Goal: Transaction & Acquisition: Download file/media

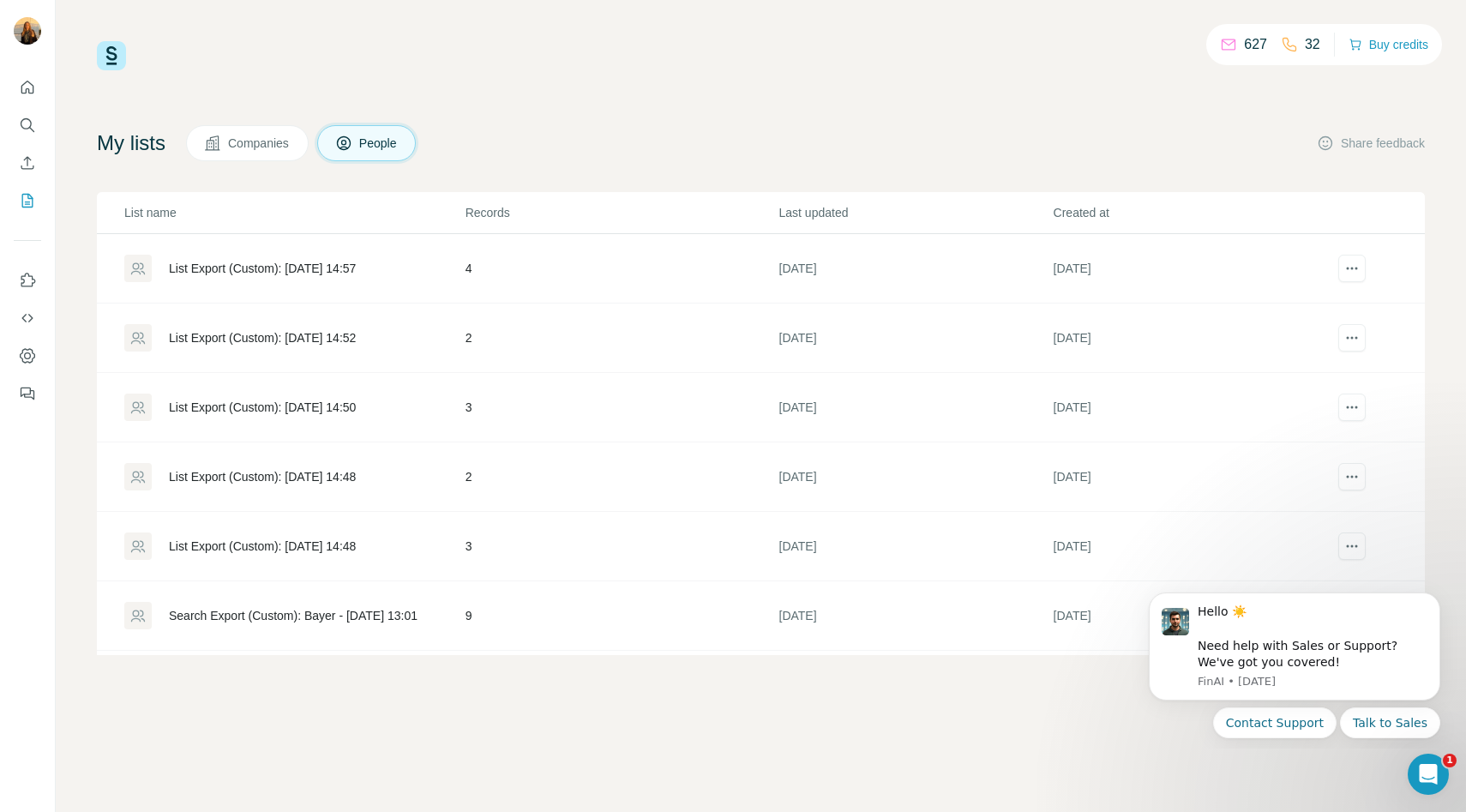
click at [346, 264] on div "List Export (Custom): [DATE] 14:57" at bounding box center [262, 268] width 187 height 17
click at [234, 335] on div "List Export (Custom): [DATE] 14:52" at bounding box center [262, 337] width 187 height 17
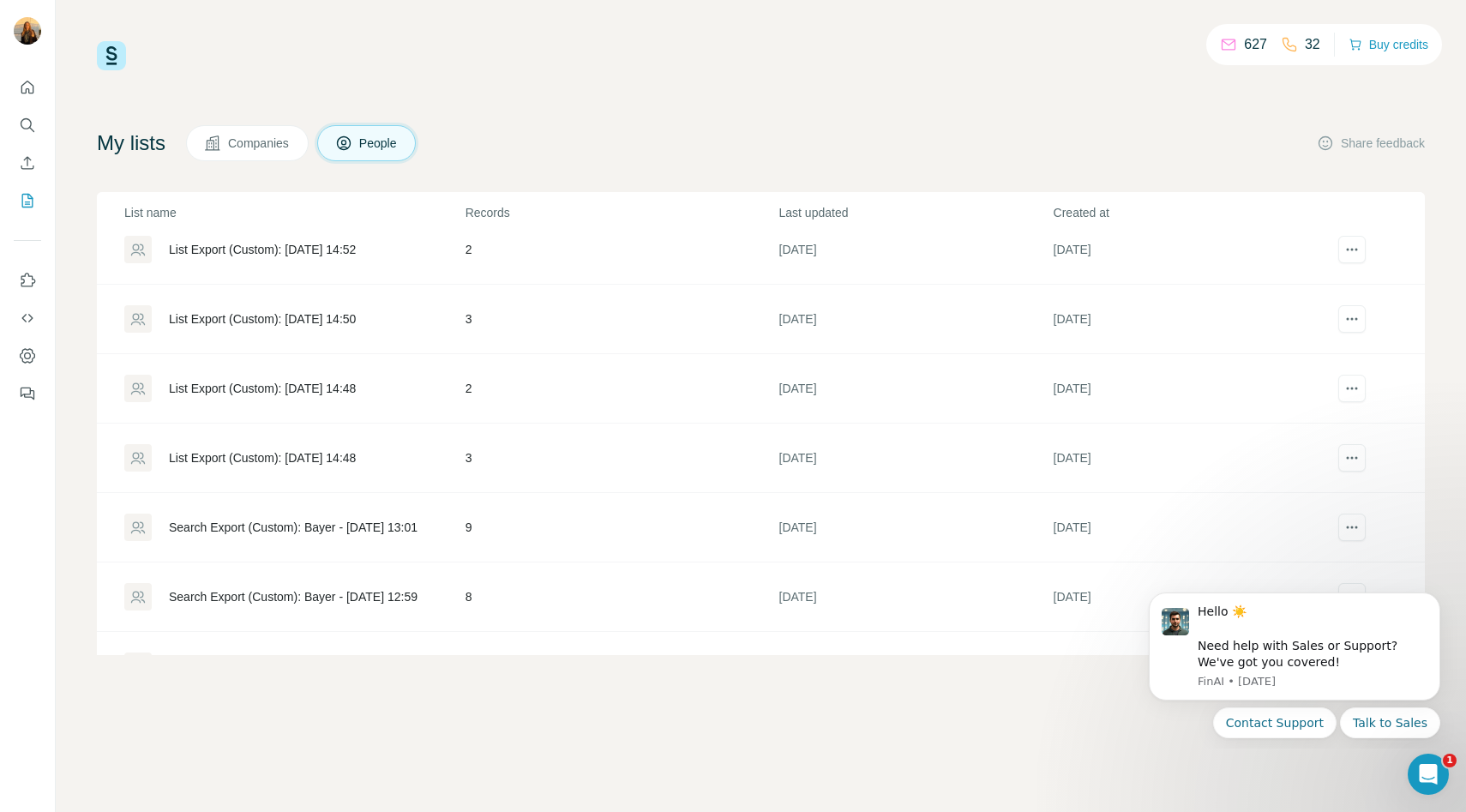
scroll to position [91, 0]
click at [278, 319] on div "List Export (Custom): [DATE] 14:50" at bounding box center [262, 316] width 187 height 17
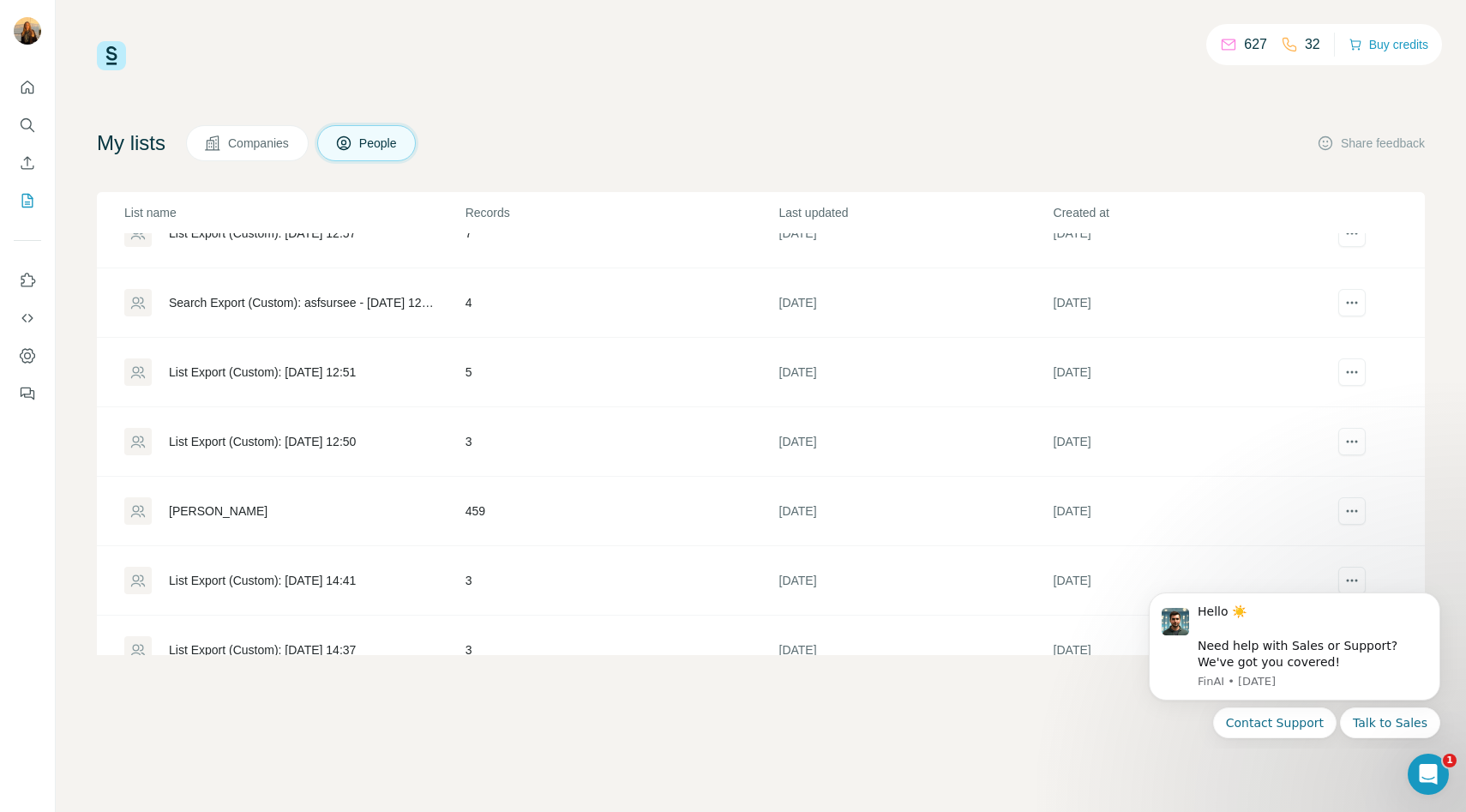
scroll to position [518, 0]
click at [1135, 509] on button "actions" at bounding box center [1352, 514] width 27 height 27
click at [1135, 551] on span "Download list as CSV" at bounding box center [1287, 548] width 116 height 17
